Goal: Information Seeking & Learning: Check status

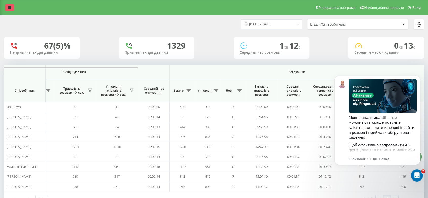
click at [10, 6] on link at bounding box center [9, 7] width 9 height 7
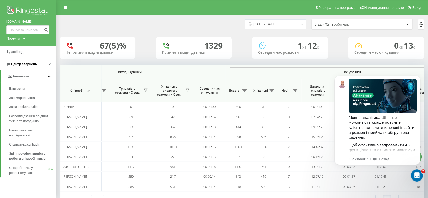
click at [24, 64] on span "Центр звернень" at bounding box center [24, 64] width 26 height 4
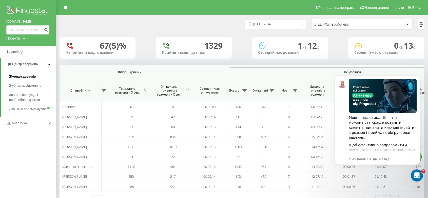
click at [25, 77] on span "Журнал дзвінків" at bounding box center [22, 76] width 27 height 5
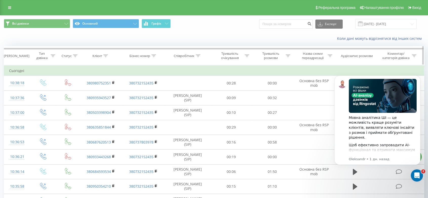
click at [46, 55] on div "Тип дзвінка" at bounding box center [42, 55] width 15 height 9
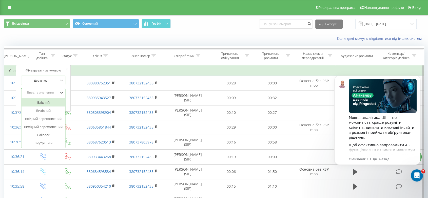
click at [43, 89] on div "Введіть значення" at bounding box center [40, 93] width 37 height 8
click at [45, 108] on div "Вихідний" at bounding box center [43, 110] width 44 height 8
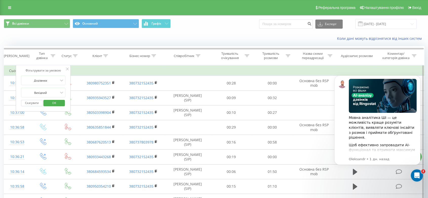
click at [56, 103] on span "OK" at bounding box center [54, 103] width 14 height 8
